Goal: Participate in discussion

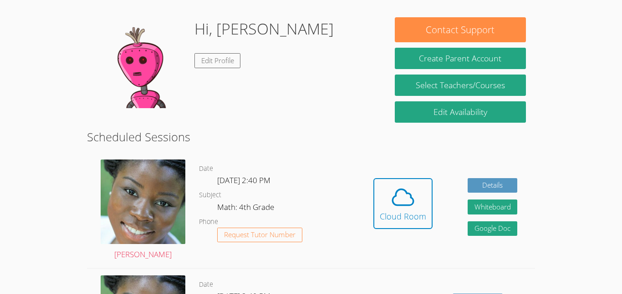
scroll to position [129, 0]
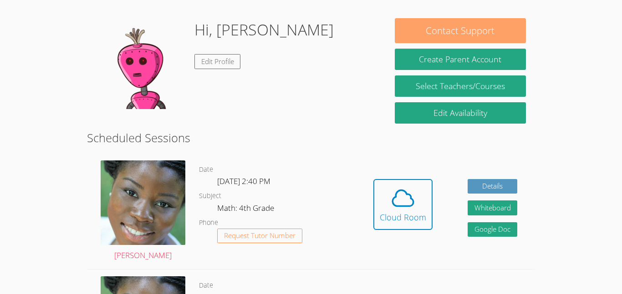
click at [486, 19] on button "Contact Support" at bounding box center [460, 30] width 131 height 25
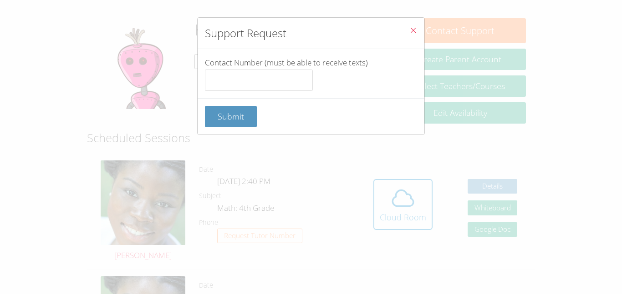
click at [417, 35] on button "Close" at bounding box center [413, 32] width 22 height 28
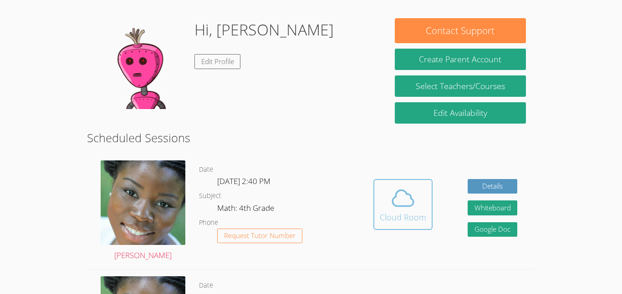
click at [424, 217] on div "Cloud Room" at bounding box center [403, 217] width 46 height 13
click at [400, 209] on icon at bounding box center [402, 198] width 25 height 25
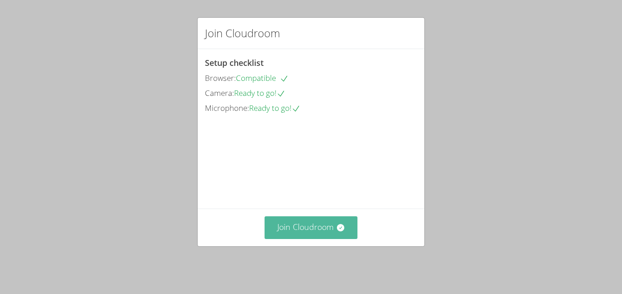
click at [319, 236] on button "Join Cloudroom" at bounding box center [310, 228] width 93 height 22
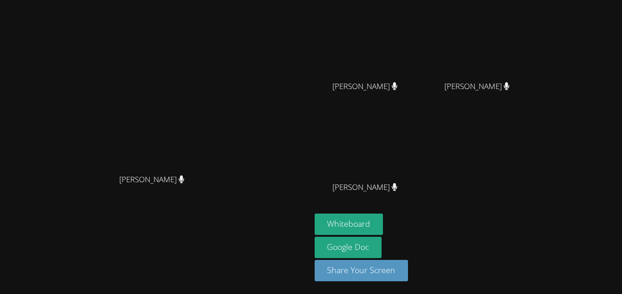
scroll to position [77, 0]
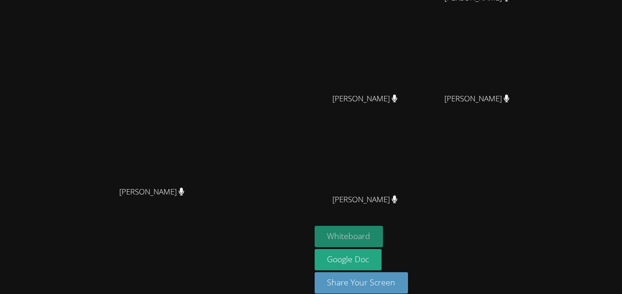
click at [383, 234] on button "Whiteboard" at bounding box center [348, 236] width 69 height 21
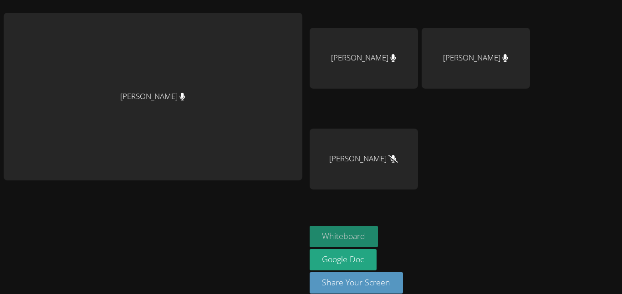
scroll to position [89, 0]
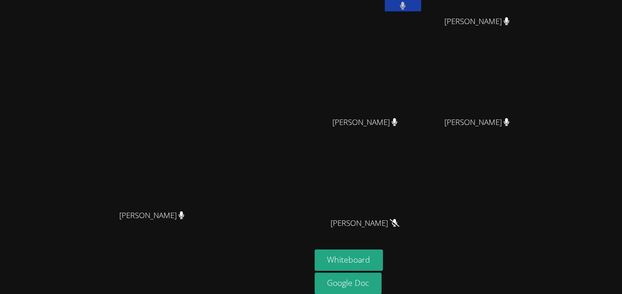
scroll to position [89, 0]
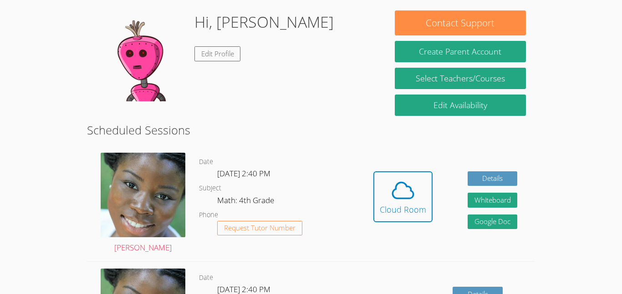
scroll to position [140, 0]
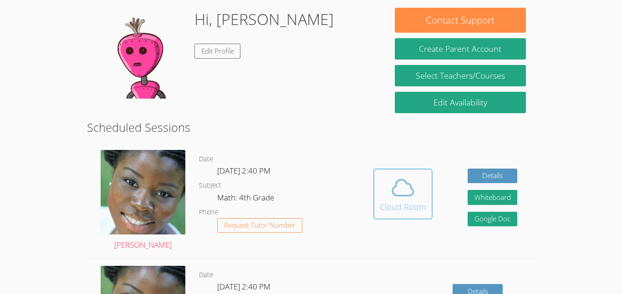
click at [380, 200] on span at bounding box center [403, 187] width 46 height 25
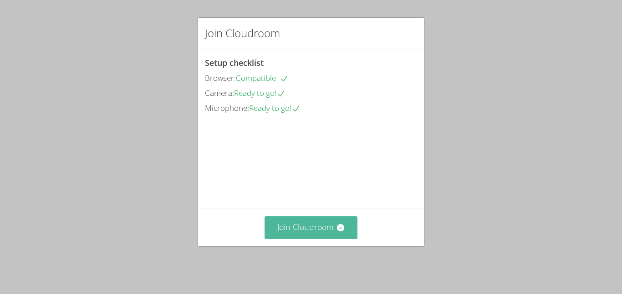
click at [327, 228] on button "Join Cloudroom" at bounding box center [310, 228] width 93 height 22
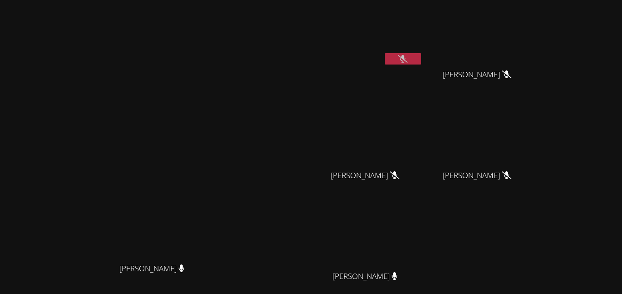
click at [407, 62] on icon at bounding box center [403, 59] width 10 height 8
click at [405, 56] on icon at bounding box center [402, 59] width 5 height 8
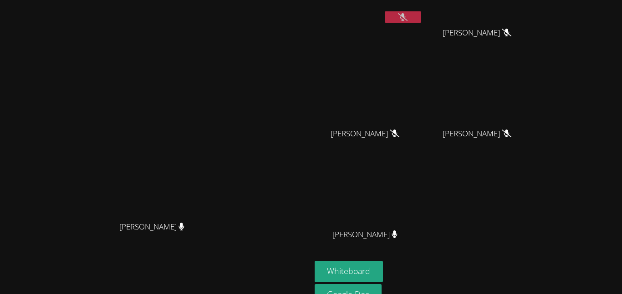
scroll to position [89, 0]
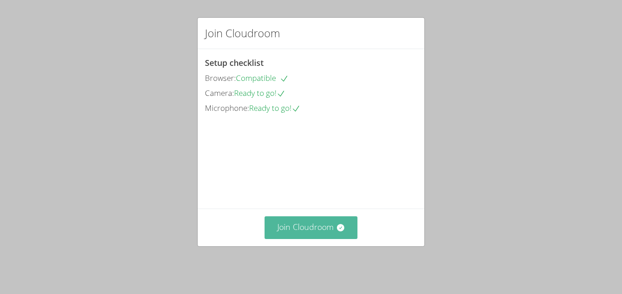
click at [324, 234] on button "Join Cloudroom" at bounding box center [310, 228] width 93 height 22
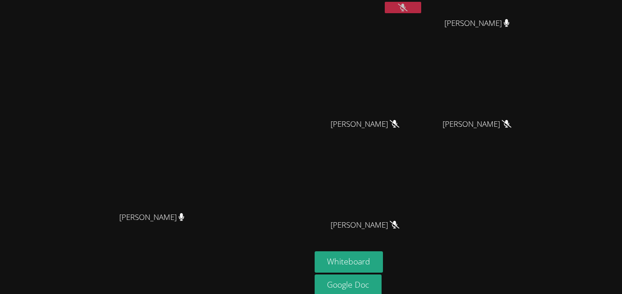
scroll to position [89, 0]
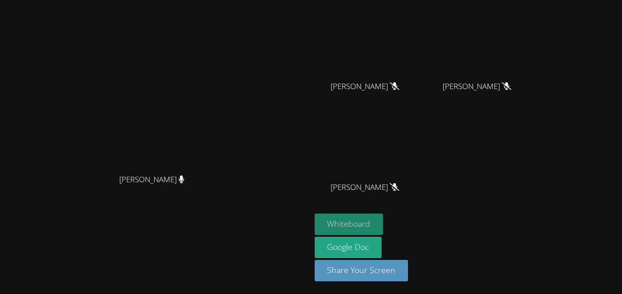
click at [383, 230] on button "Whiteboard" at bounding box center [348, 224] width 69 height 21
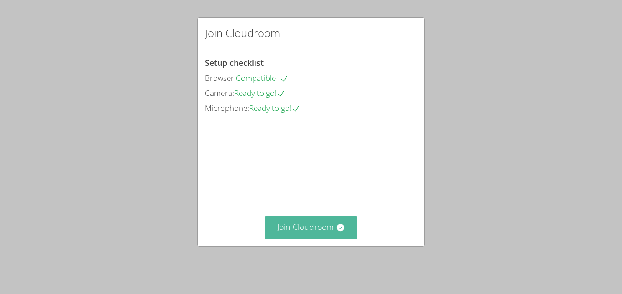
click at [317, 238] on button "Join Cloudroom" at bounding box center [310, 228] width 93 height 22
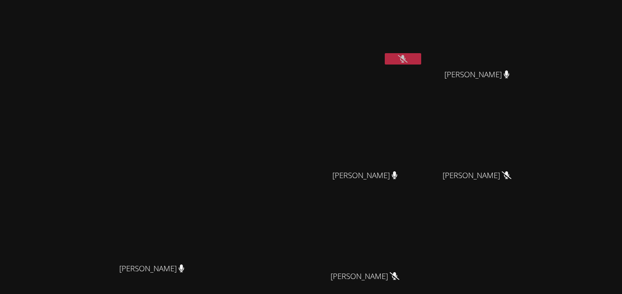
click at [421, 57] on button at bounding box center [403, 58] width 36 height 11
click at [423, 51] on video at bounding box center [368, 34] width 108 height 61
click at [405, 61] on icon at bounding box center [403, 59] width 6 height 8
click at [407, 60] on icon at bounding box center [403, 59] width 10 height 8
click at [421, 56] on button at bounding box center [403, 58] width 36 height 11
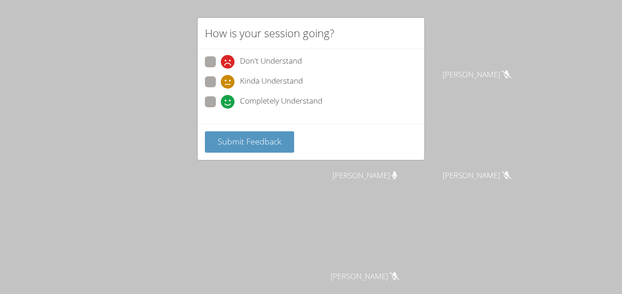
click at [250, 82] on span "Kinda Understand" at bounding box center [271, 82] width 63 height 14
click at [228, 82] on input "Kinda Understand" at bounding box center [225, 80] width 8 height 8
radio input "true"
click at [223, 152] on button "Submit Feedback" at bounding box center [249, 142] width 89 height 21
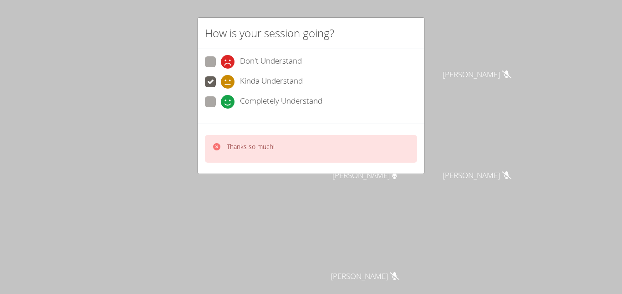
click at [190, 159] on div "How is your session going? Don't Understand Kinda Understand Completely Underst…" at bounding box center [311, 147] width 622 height 294
click at [257, 147] on p "Thanks so much!" at bounding box center [251, 146] width 48 height 9
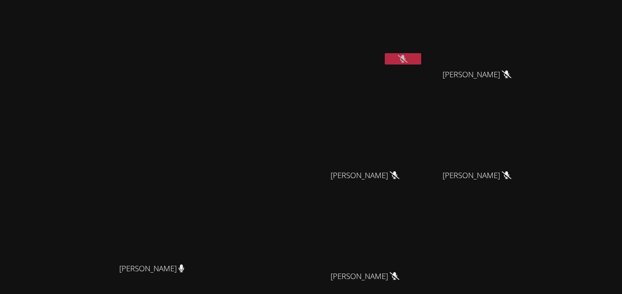
click at [421, 60] on button at bounding box center [403, 58] width 36 height 11
